Goal: Navigation & Orientation: Go to known website

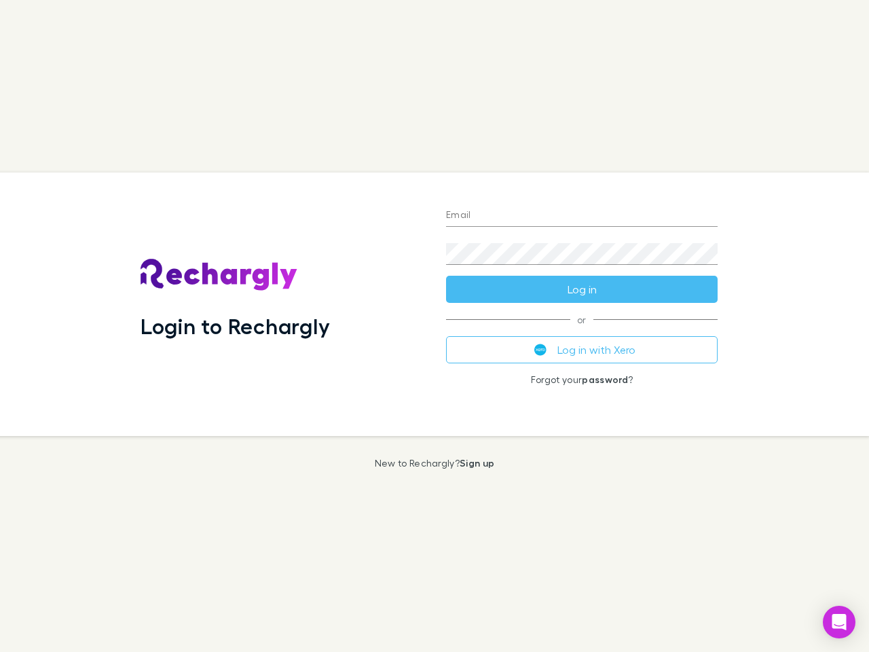
click at [435, 326] on div "Login to Rechargly" at bounding box center [283, 303] width 306 height 263
click at [582, 216] on input "Email" at bounding box center [582, 216] width 272 height 22
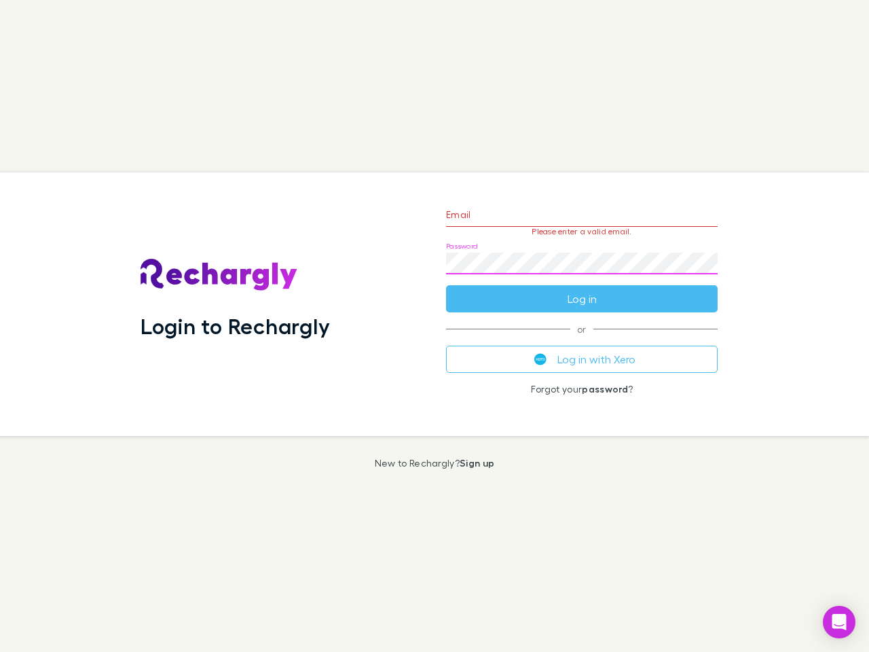
click at [582, 289] on form "Email Please enter a valid email. Password Log in" at bounding box center [582, 253] width 272 height 118
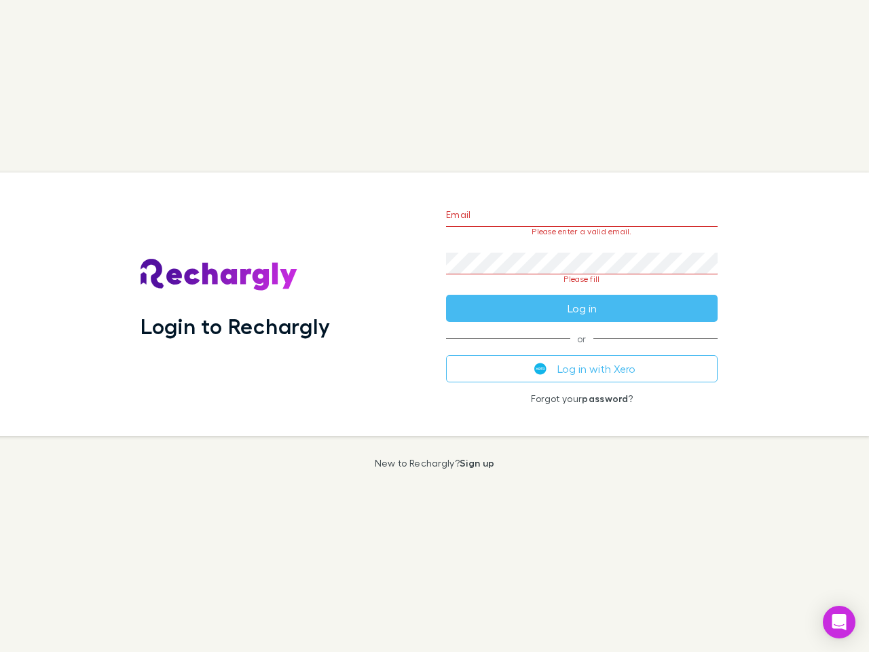
click at [582, 350] on div "Email Please enter a valid email. Password Please fill Log in or Log in with Xe…" at bounding box center [581, 303] width 293 height 263
click at [839, 622] on icon "Open Intercom Messenger" at bounding box center [840, 622] width 14 height 16
